Goal: Task Accomplishment & Management: Manage account settings

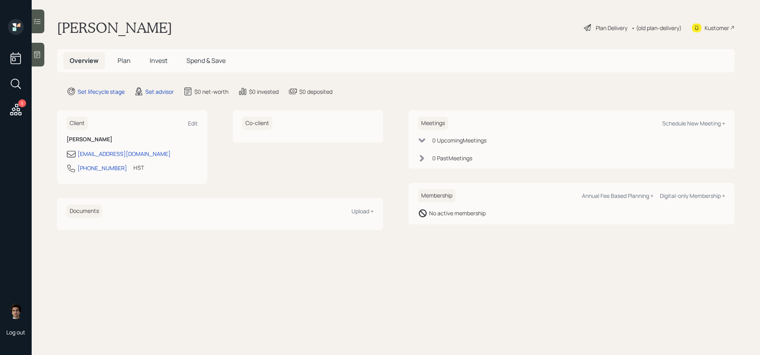
click at [149, 97] on main "Cindi Sargent Plan Delivery • (old plan-delivery) Kustomer Overview Plan Invest…" at bounding box center [396, 177] width 729 height 355
click at [150, 91] on div "Set advisor" at bounding box center [159, 92] width 29 height 8
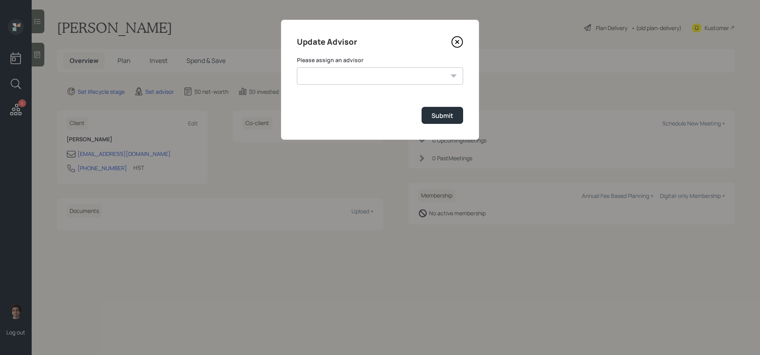
drag, startPoint x: 310, startPoint y: 89, endPoint x: 324, endPoint y: 65, distance: 27.9
click at [310, 87] on form "Please assign an advisor James DiStasi Jonah Coleman Tyler End Eric Schwartz Tr…" at bounding box center [380, 90] width 166 height 68
click at [324, 65] on div "Please assign an advisor James DiStasi Jonah Coleman Tyler End Eric Schwartz Tr…" at bounding box center [380, 70] width 166 height 29
click at [323, 77] on select "James DiStasi Jonah Coleman Tyler End Eric Schwartz Treva Nostdahl Michael Russ…" at bounding box center [380, 75] width 166 height 17
select select "59554aeb-d739-4552-90b9-0d27d70b4bf7"
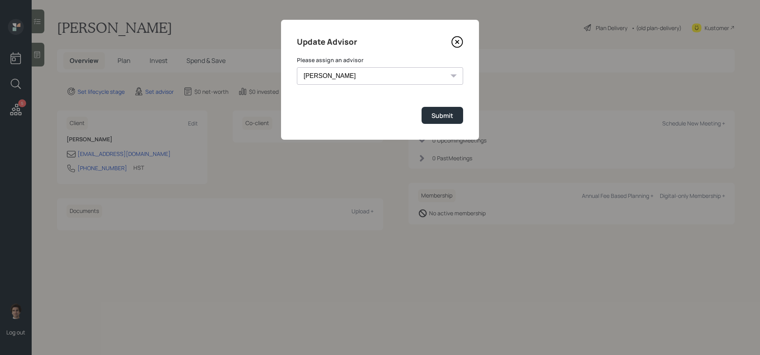
click at [297, 67] on select "James DiStasi Jonah Coleman Tyler End Eric Schwartz Treva Nostdahl Michael Russ…" at bounding box center [380, 75] width 166 height 17
click at [443, 104] on form "Please assign an advisor James DiStasi Jonah Coleman Tyler End Eric Schwartz Tr…" at bounding box center [380, 90] width 166 height 68
click at [442, 119] on div "Submit" at bounding box center [443, 115] width 22 height 9
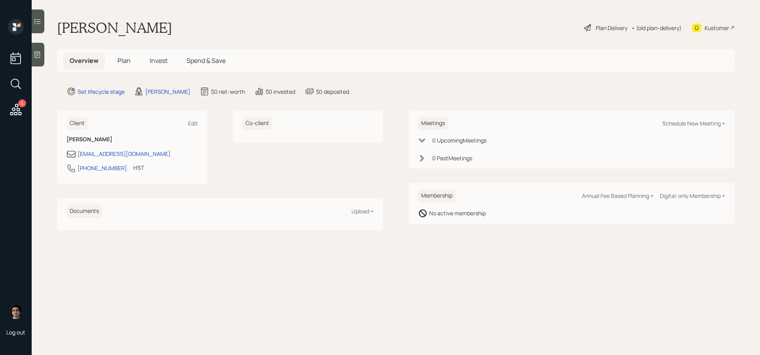
click at [709, 21] on div "Kustomer" at bounding box center [713, 27] width 43 height 17
